Goal: Task Accomplishment & Management: Manage account settings

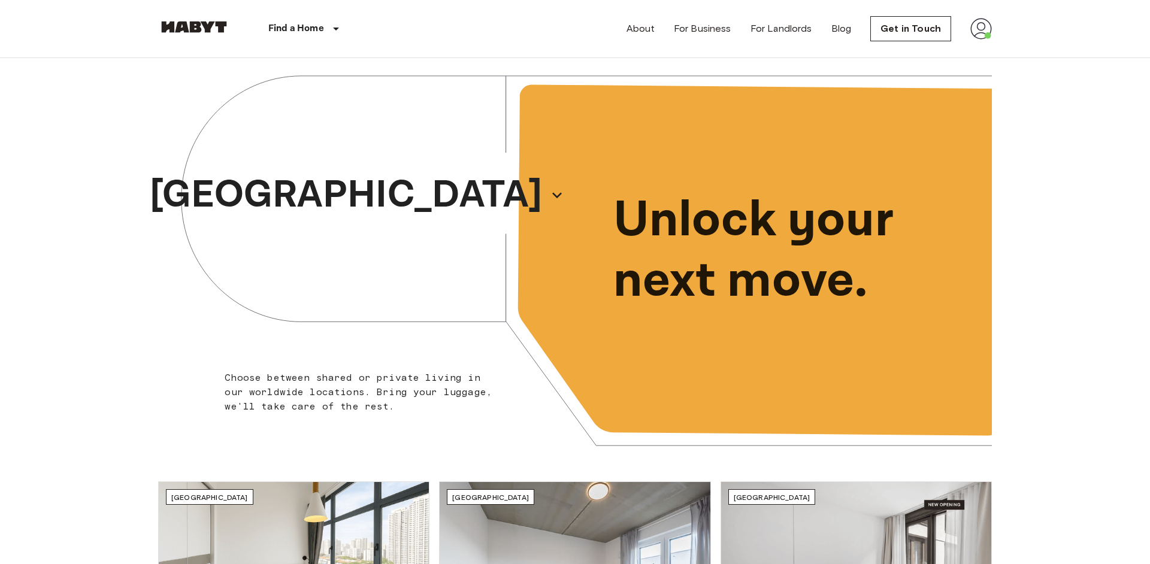
click at [985, 29] on img at bounding box center [981, 29] width 22 height 22
click at [993, 49] on li "Profile" at bounding box center [1030, 51] width 120 height 22
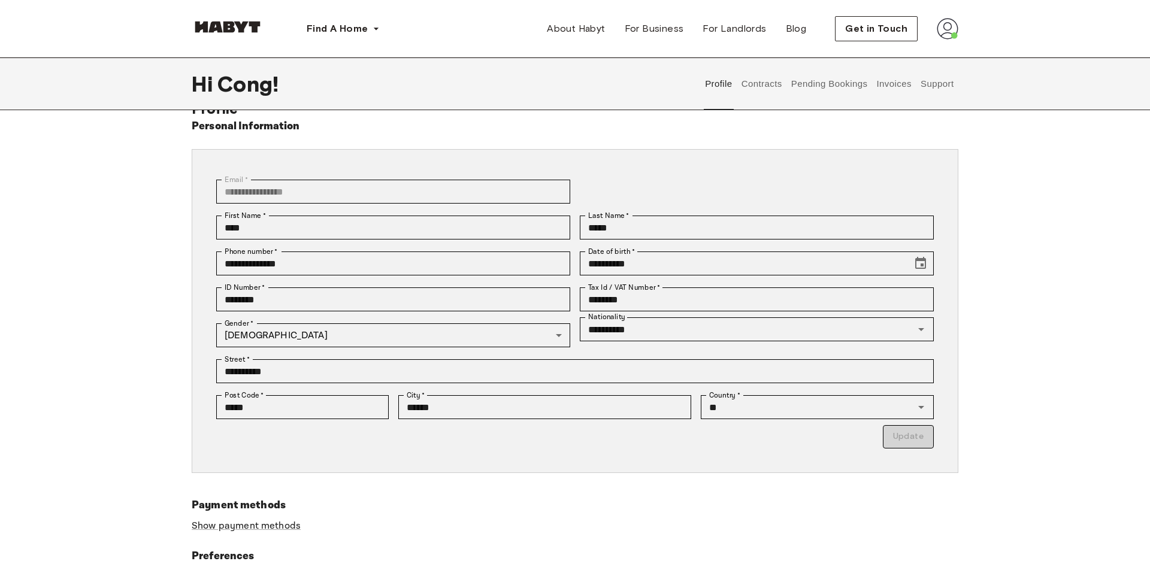
scroll to position [29, 0]
click at [758, 84] on button "Contracts" at bounding box center [762, 84] width 44 height 53
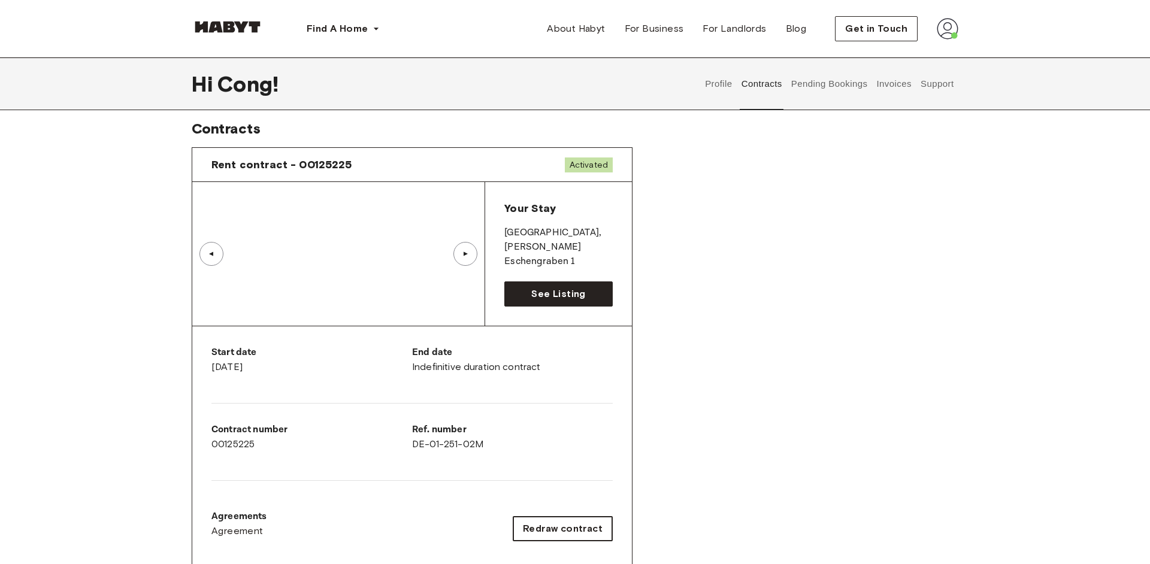
scroll to position [7, 0]
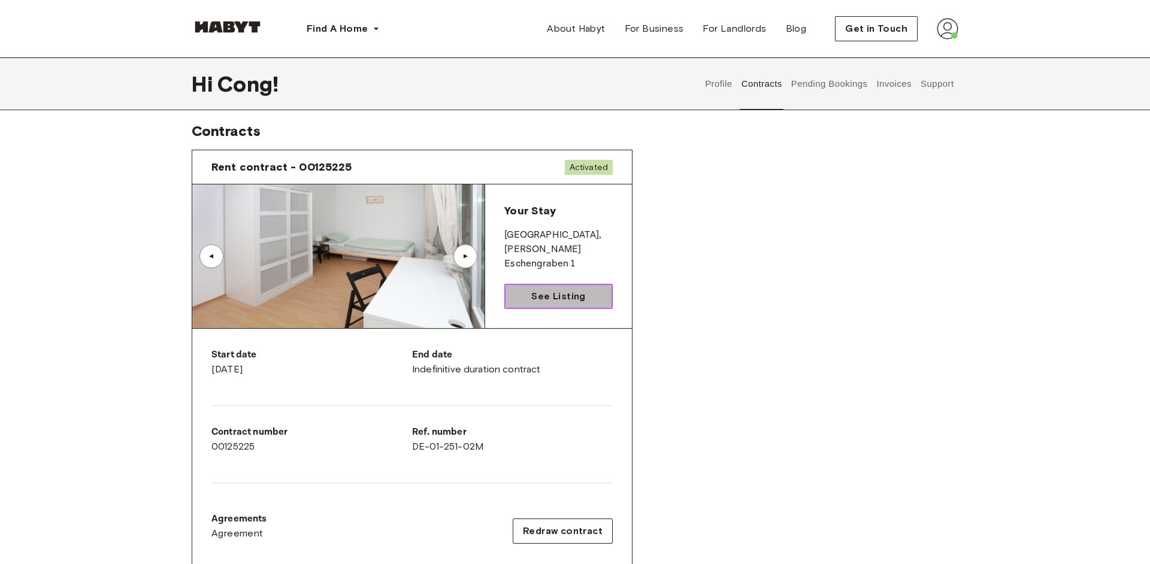
click at [558, 297] on span "See Listing" at bounding box center [558, 296] width 54 height 14
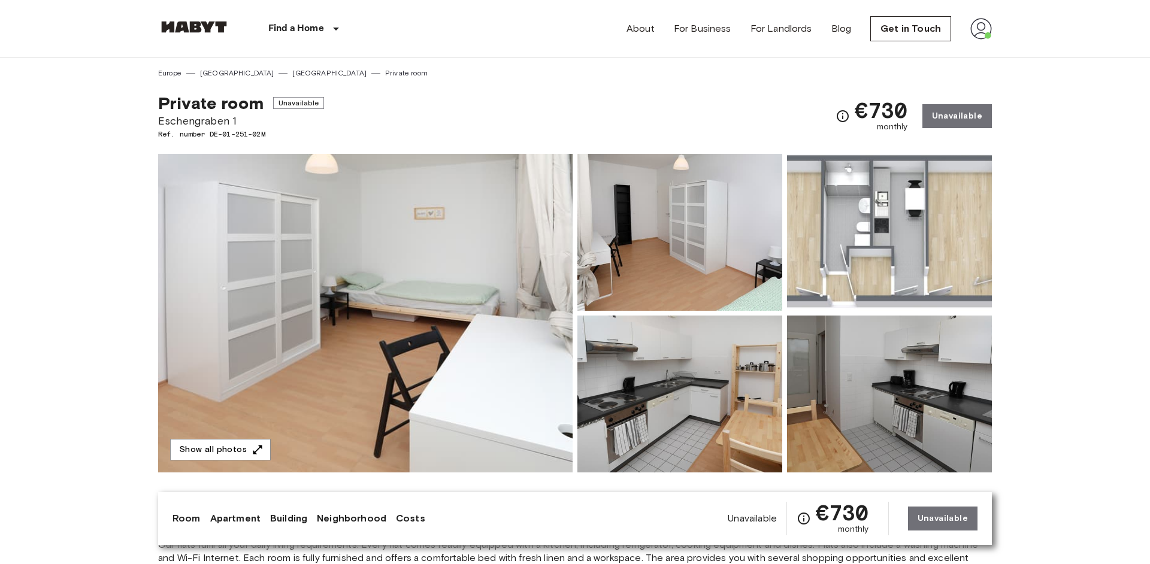
scroll to position [409, 0]
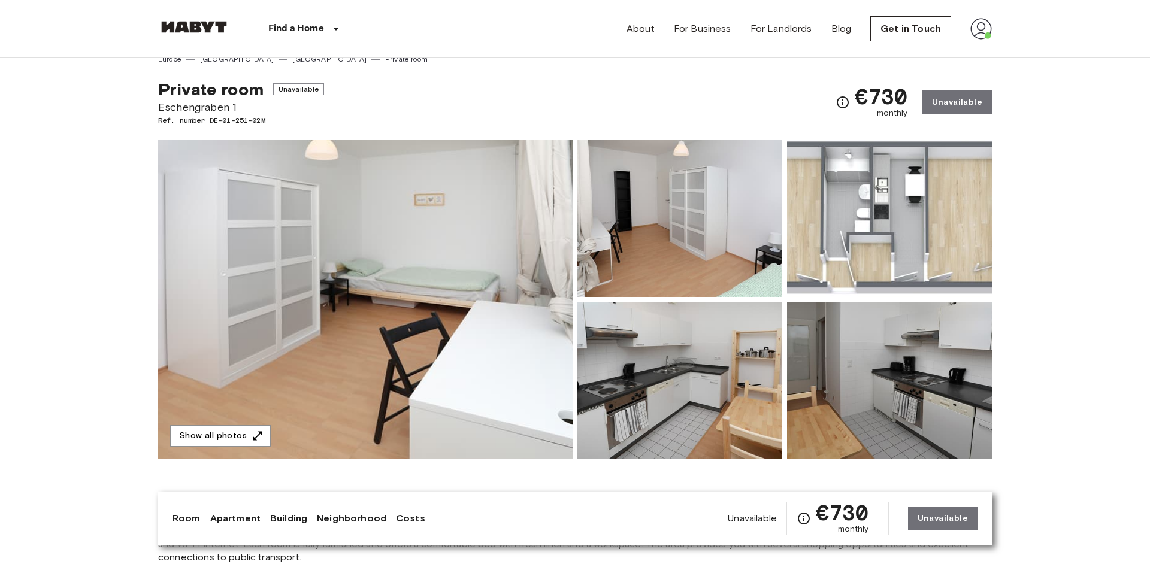
scroll to position [13, 0]
click at [909, 202] on img at bounding box center [889, 219] width 205 height 157
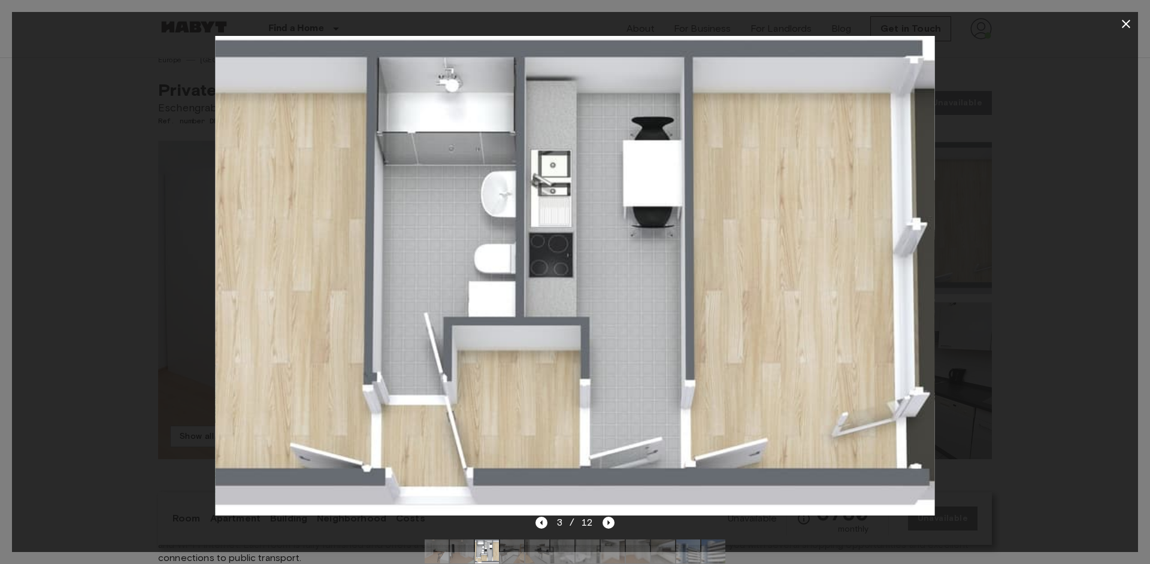
click at [1126, 25] on icon "button" at bounding box center [1126, 24] width 14 height 14
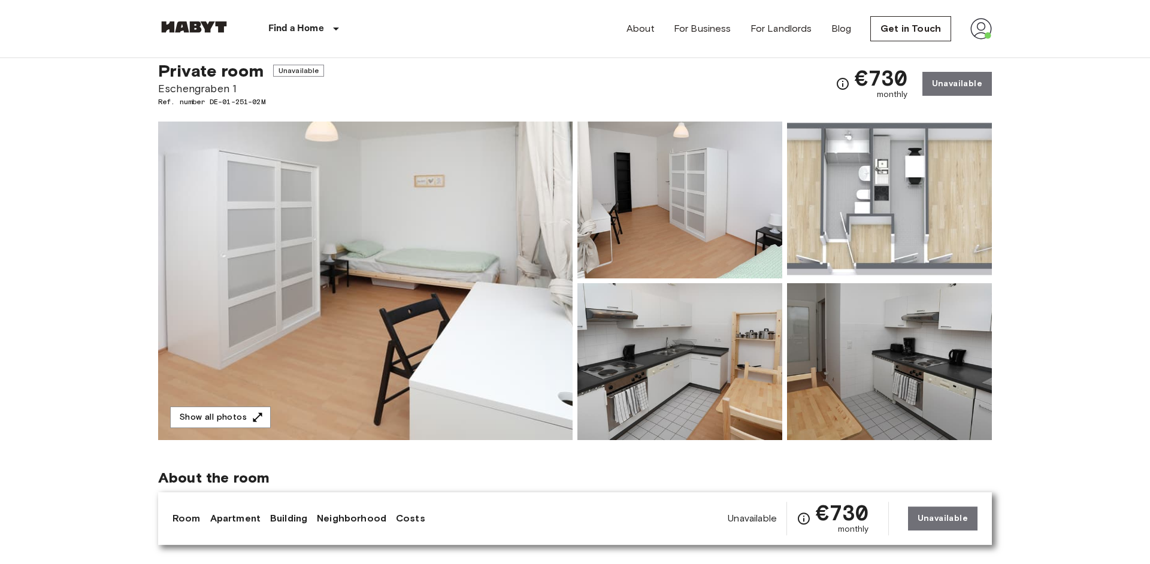
scroll to position [0, 0]
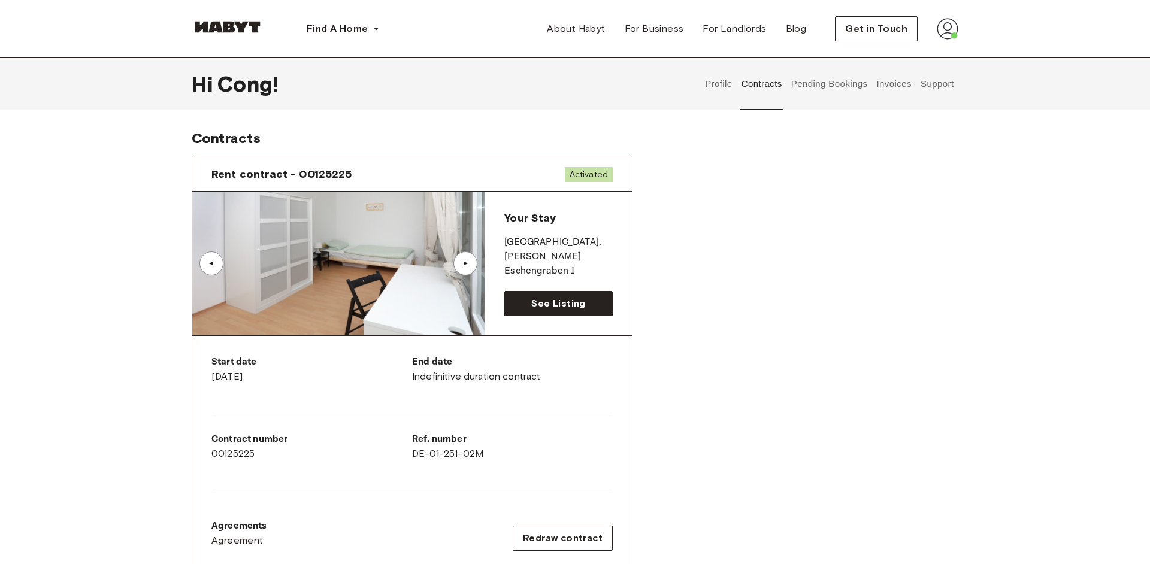
click at [825, 93] on button "Pending Bookings" at bounding box center [830, 84] width 80 height 53
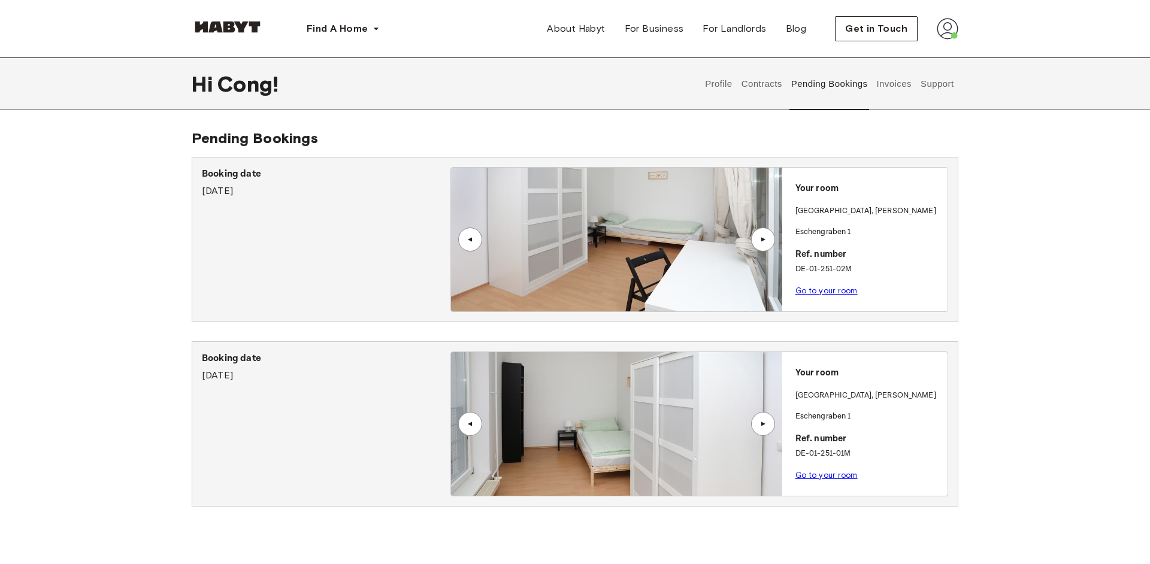
click at [885, 89] on button "Invoices" at bounding box center [894, 84] width 38 height 53
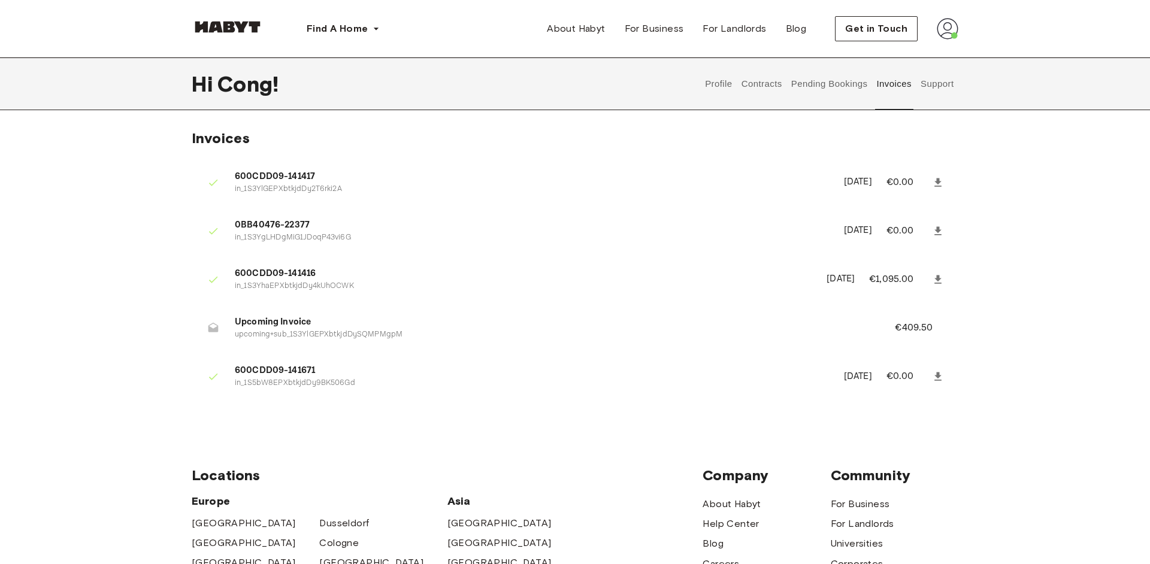
click at [939, 185] on icon at bounding box center [938, 183] width 12 height 12
click at [937, 379] on icon at bounding box center [938, 377] width 12 height 12
click at [934, 103] on button "Support" at bounding box center [937, 84] width 37 height 53
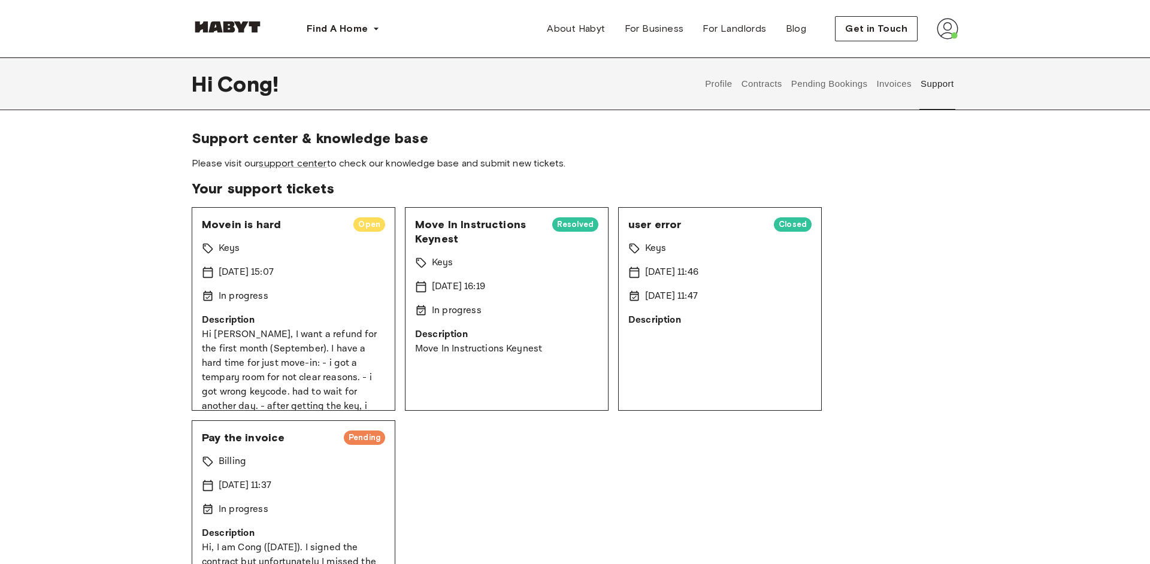
click at [851, 92] on button "Pending Bookings" at bounding box center [830, 84] width 80 height 53
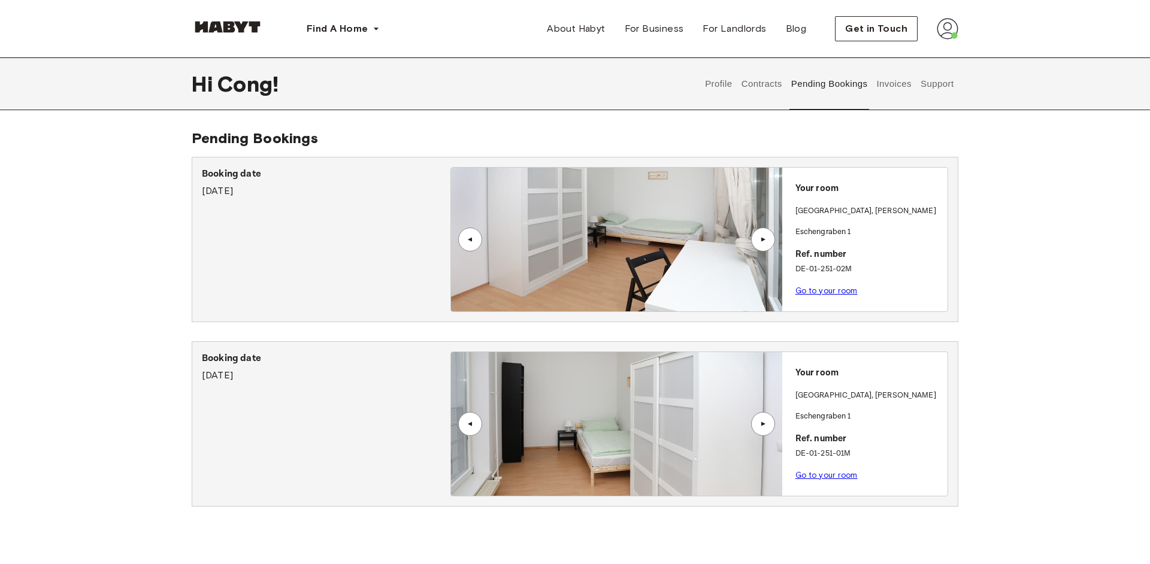
click at [759, 88] on button "Contracts" at bounding box center [762, 84] width 44 height 53
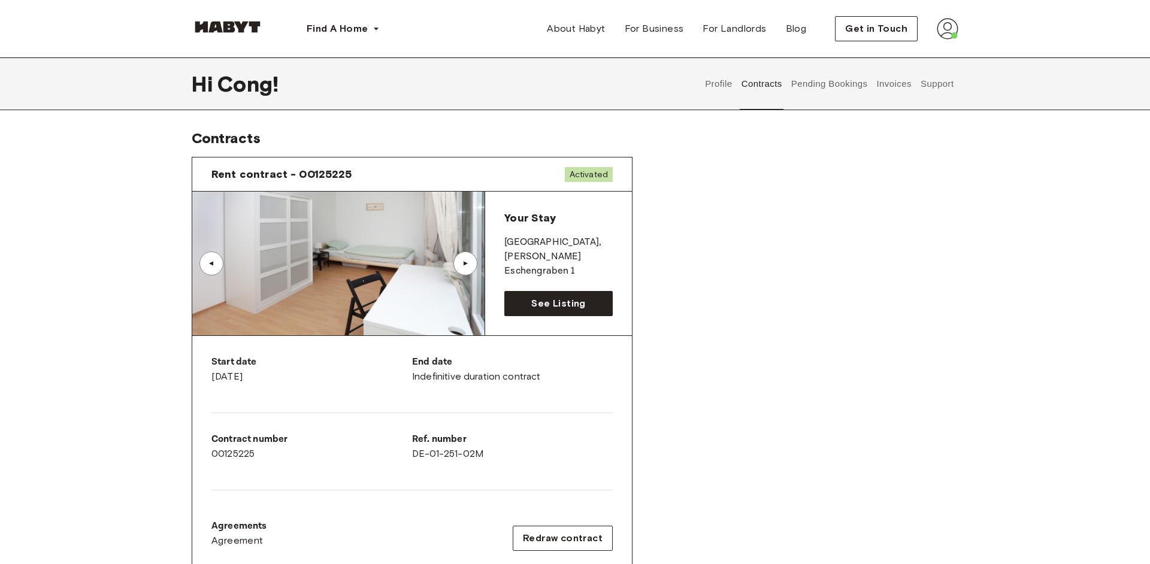
click at [835, 89] on button "Pending Bookings" at bounding box center [830, 84] width 80 height 53
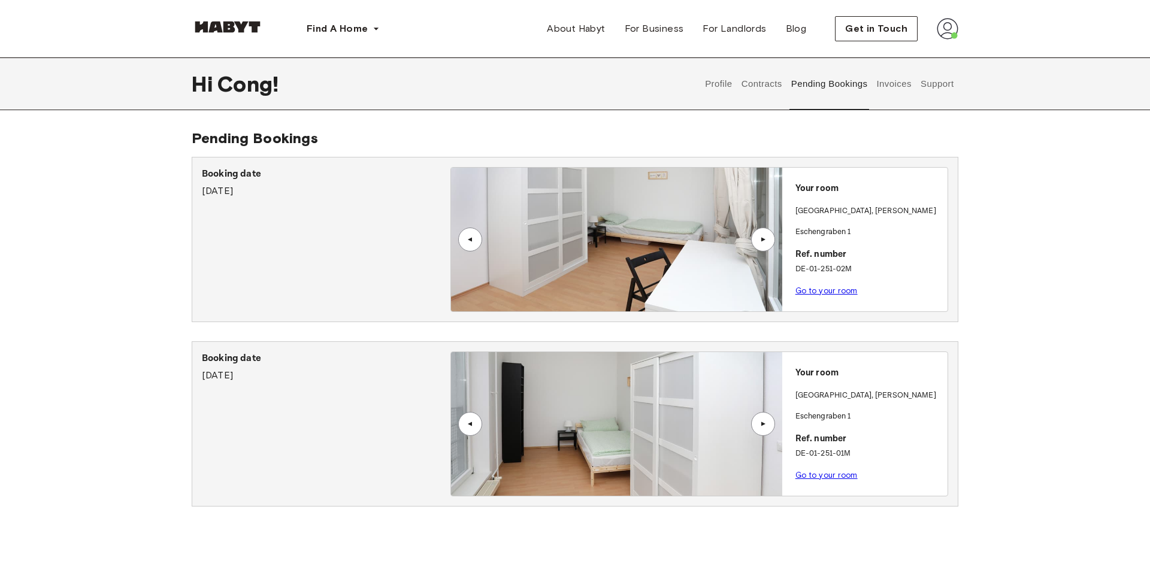
click at [763, 83] on button "Contracts" at bounding box center [762, 84] width 44 height 53
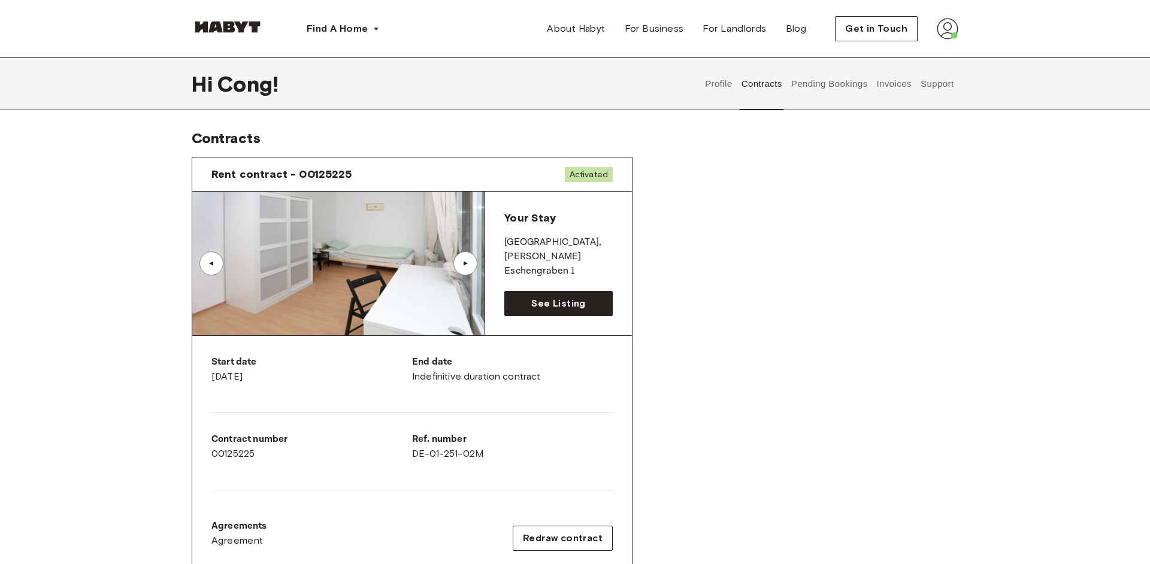
click at [715, 79] on button "Profile" at bounding box center [719, 84] width 31 height 53
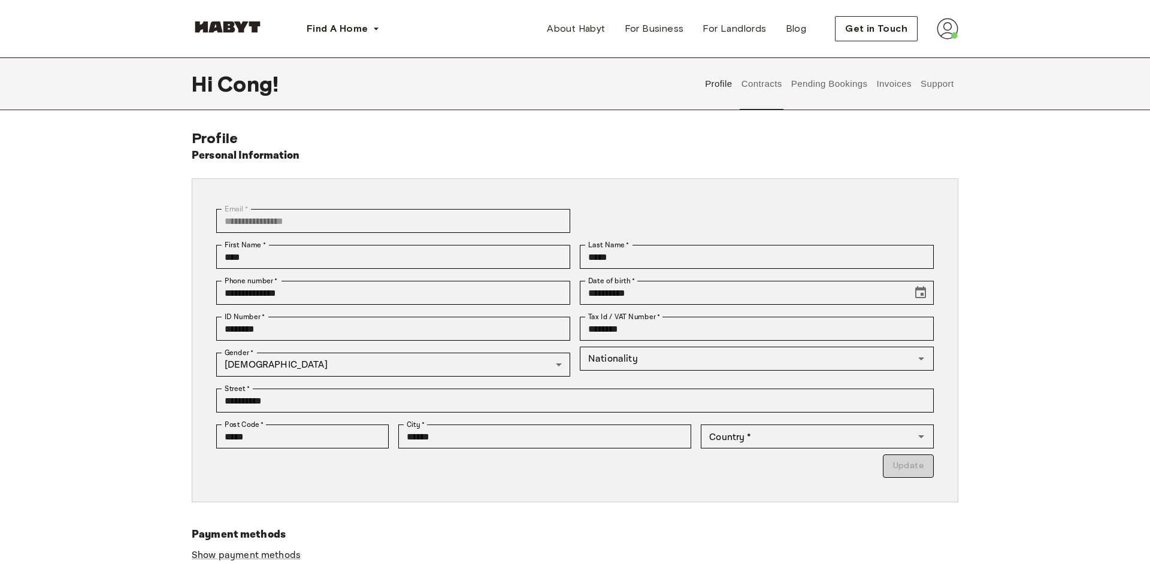
type input "**********"
type input "**"
